Goal: Task Accomplishment & Management: Use online tool/utility

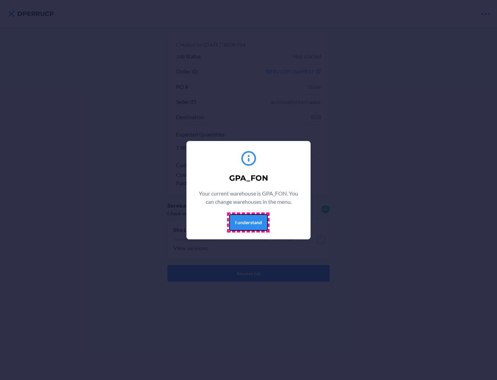
click at [248, 222] on button "I understand" at bounding box center [248, 222] width 39 height 17
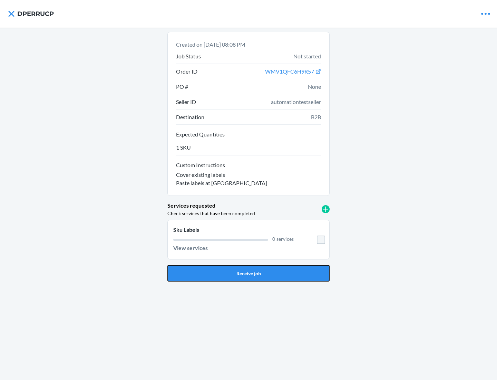
click at [249, 273] on button "Receive job" at bounding box center [248, 273] width 162 height 17
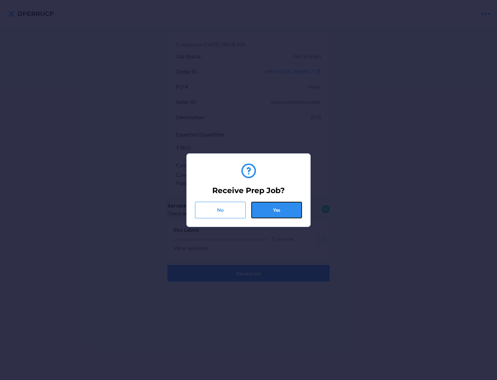
click at [276, 210] on button "Yes" at bounding box center [276, 210] width 51 height 17
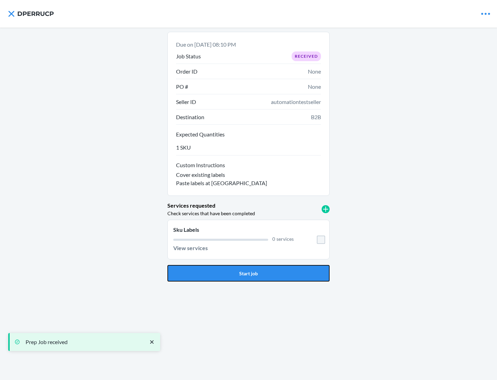
click at [249, 273] on button "Start job" at bounding box center [248, 273] width 162 height 17
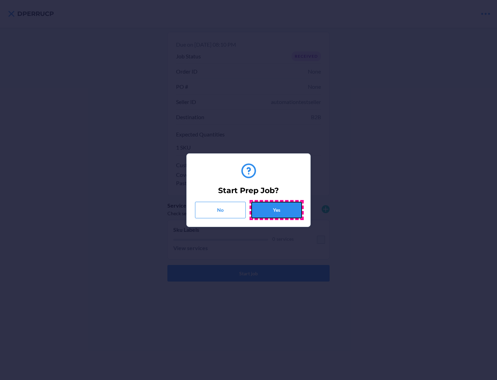
click at [276, 210] on button "Yes" at bounding box center [276, 210] width 51 height 17
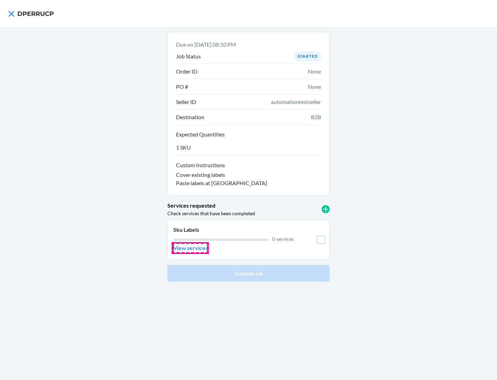
click at [190, 248] on p "View services" at bounding box center [190, 248] width 35 height 8
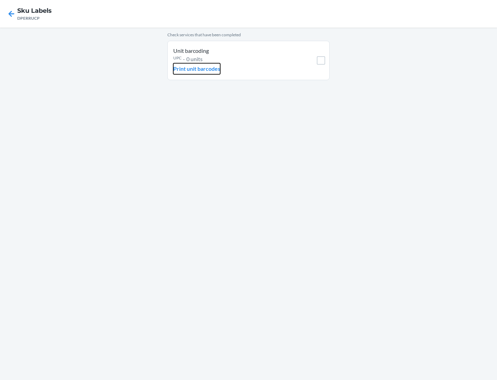
click at [197, 69] on p "Print unit barcodes" at bounding box center [196, 69] width 47 height 8
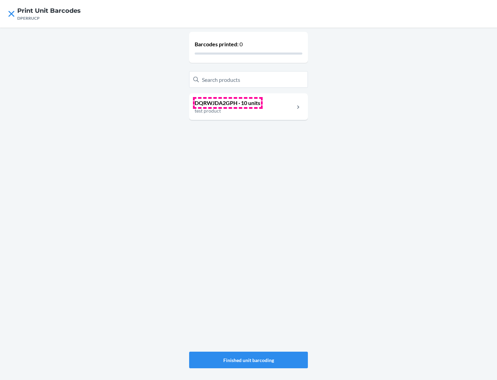
click at [227, 103] on p "DQRWJDA2GPH · 10 units" at bounding box center [228, 103] width 66 height 8
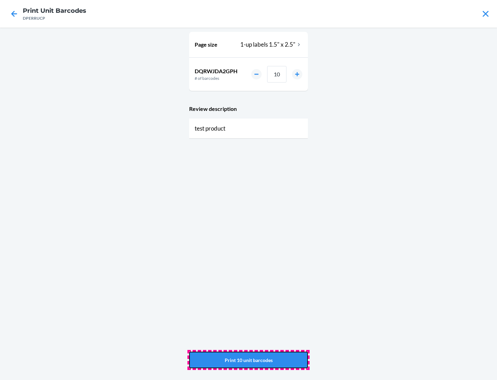
click at [249, 360] on button "Print 10 unit barcodes" at bounding box center [248, 359] width 119 height 17
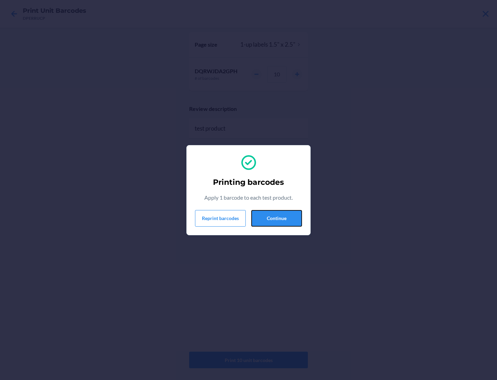
click at [276, 218] on button "Continue" at bounding box center [276, 218] width 51 height 17
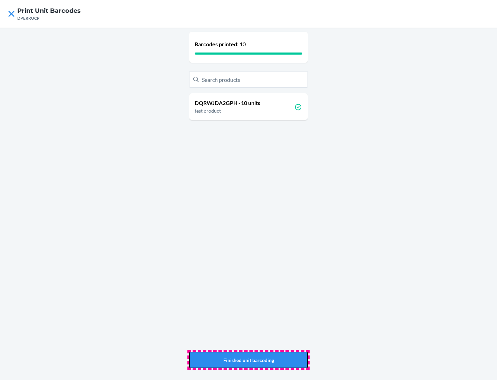
click at [249, 360] on button "Finished unit barcoding" at bounding box center [248, 359] width 119 height 17
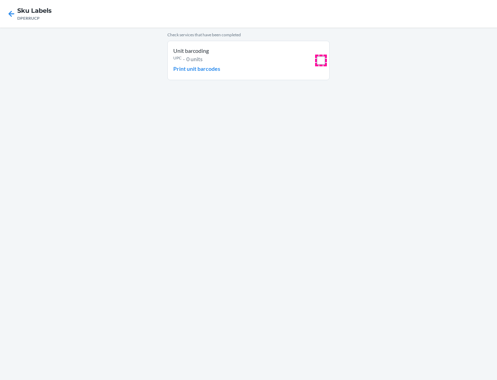
click at [321, 60] on input "checkbox" at bounding box center [321, 60] width 8 height 8
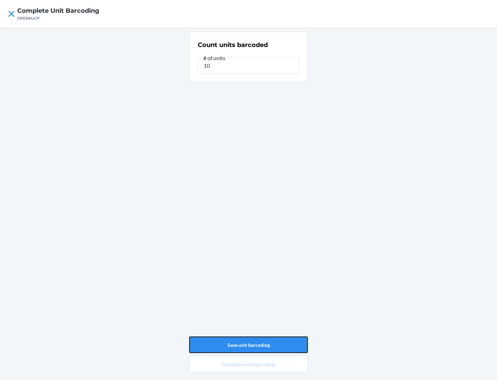
click at [249, 344] on button "Save unit barcoding" at bounding box center [248, 344] width 119 height 17
type input "0"
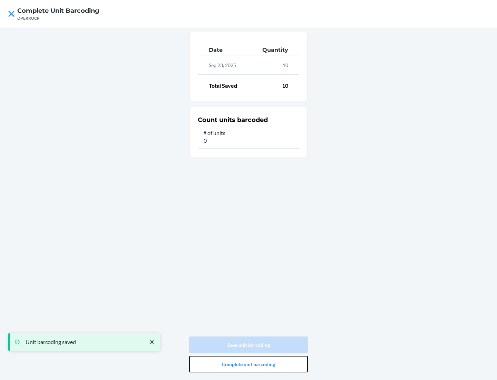
click at [249, 364] on button "Complete unit barcoding" at bounding box center [248, 364] width 119 height 17
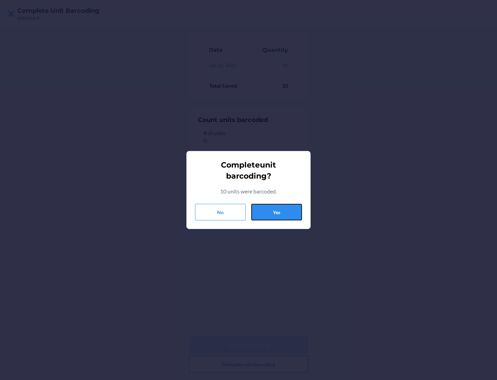
click at [276, 212] on button "Yes" at bounding box center [276, 212] width 51 height 17
